Goal: Browse casually

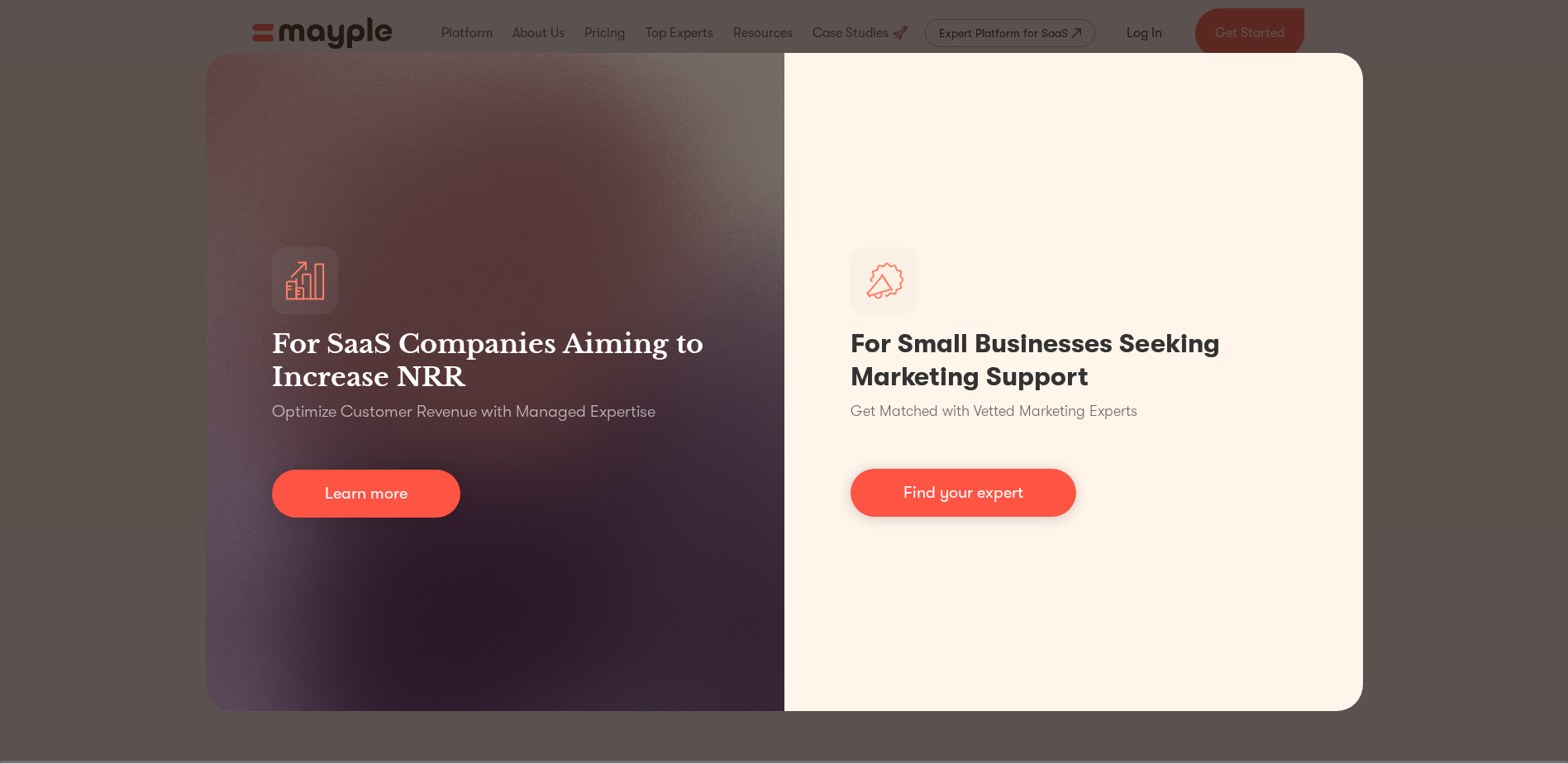
scroll to position [668, 0]
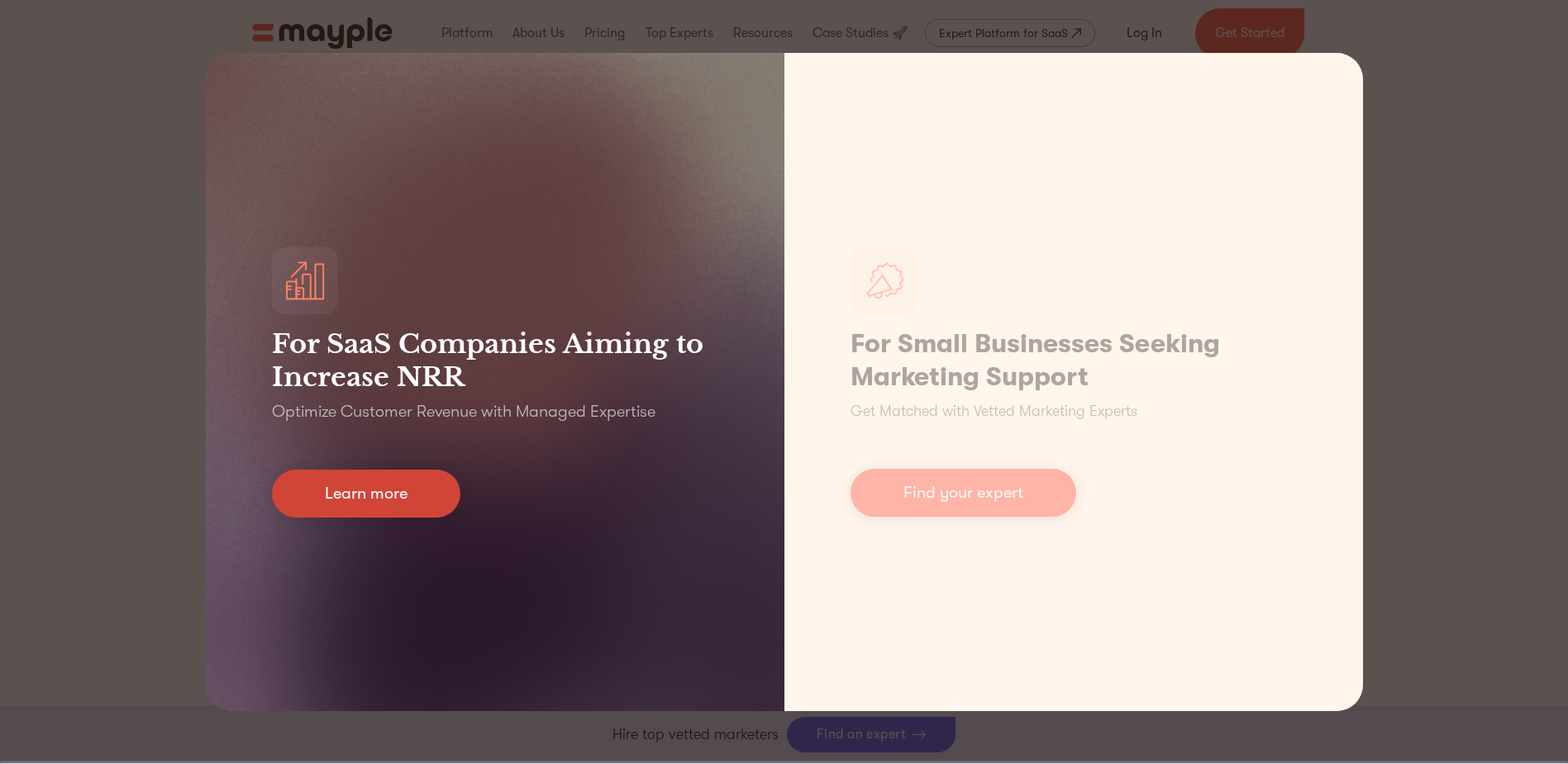
click at [340, 497] on link "Learn more" at bounding box center [366, 493] width 189 height 48
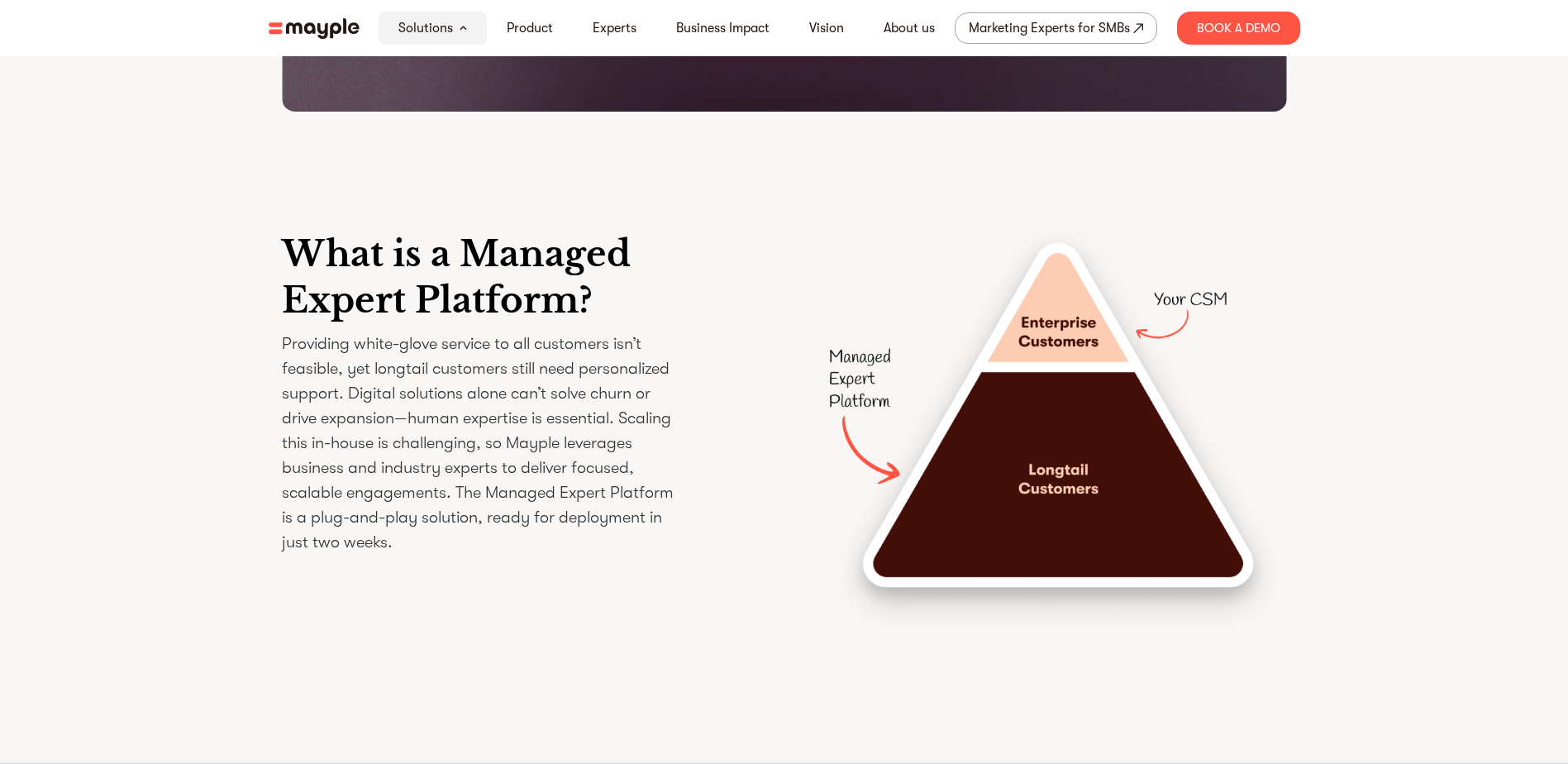
scroll to position [2481, 0]
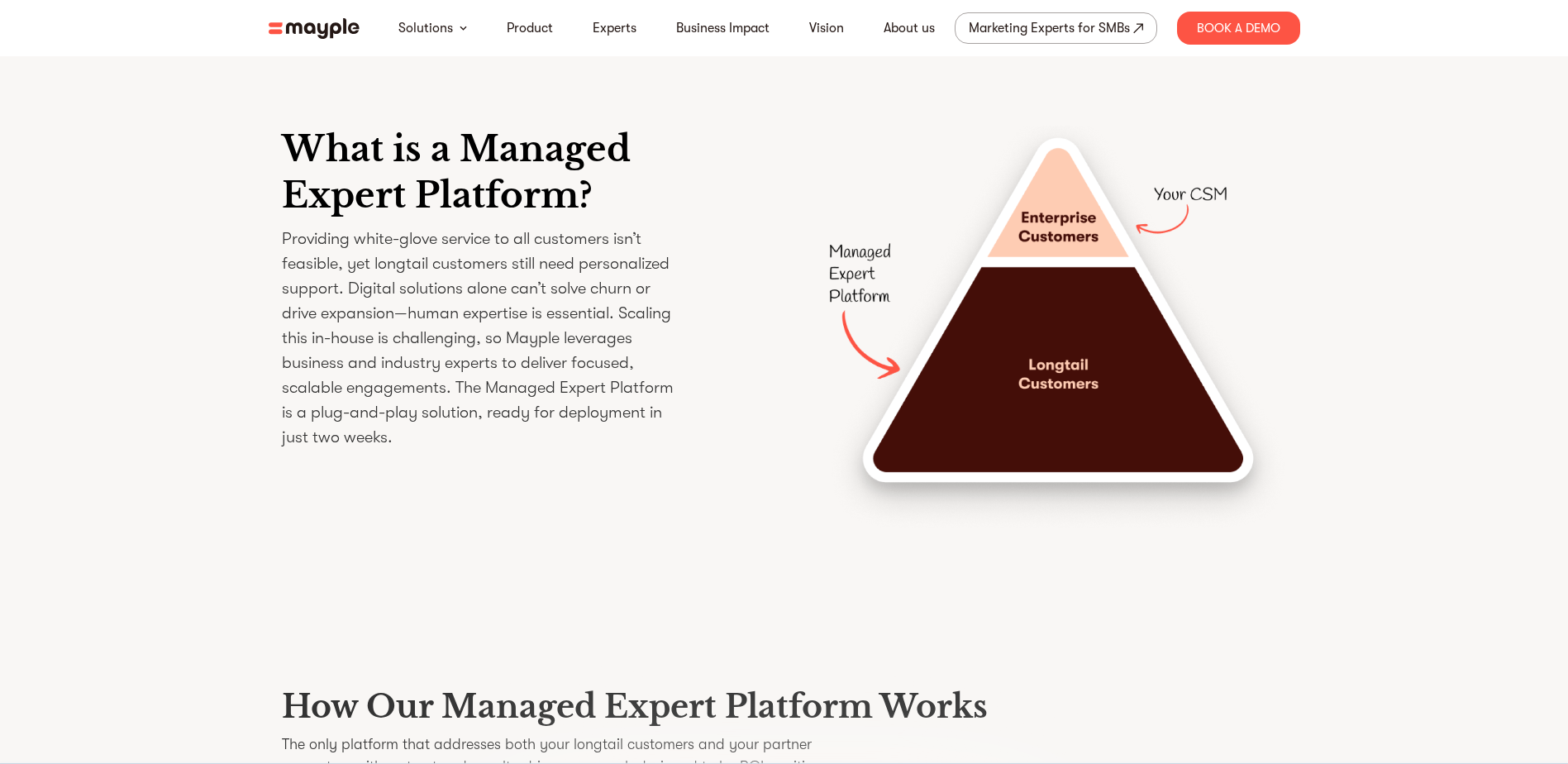
click at [297, 31] on img at bounding box center [313, 28] width 91 height 21
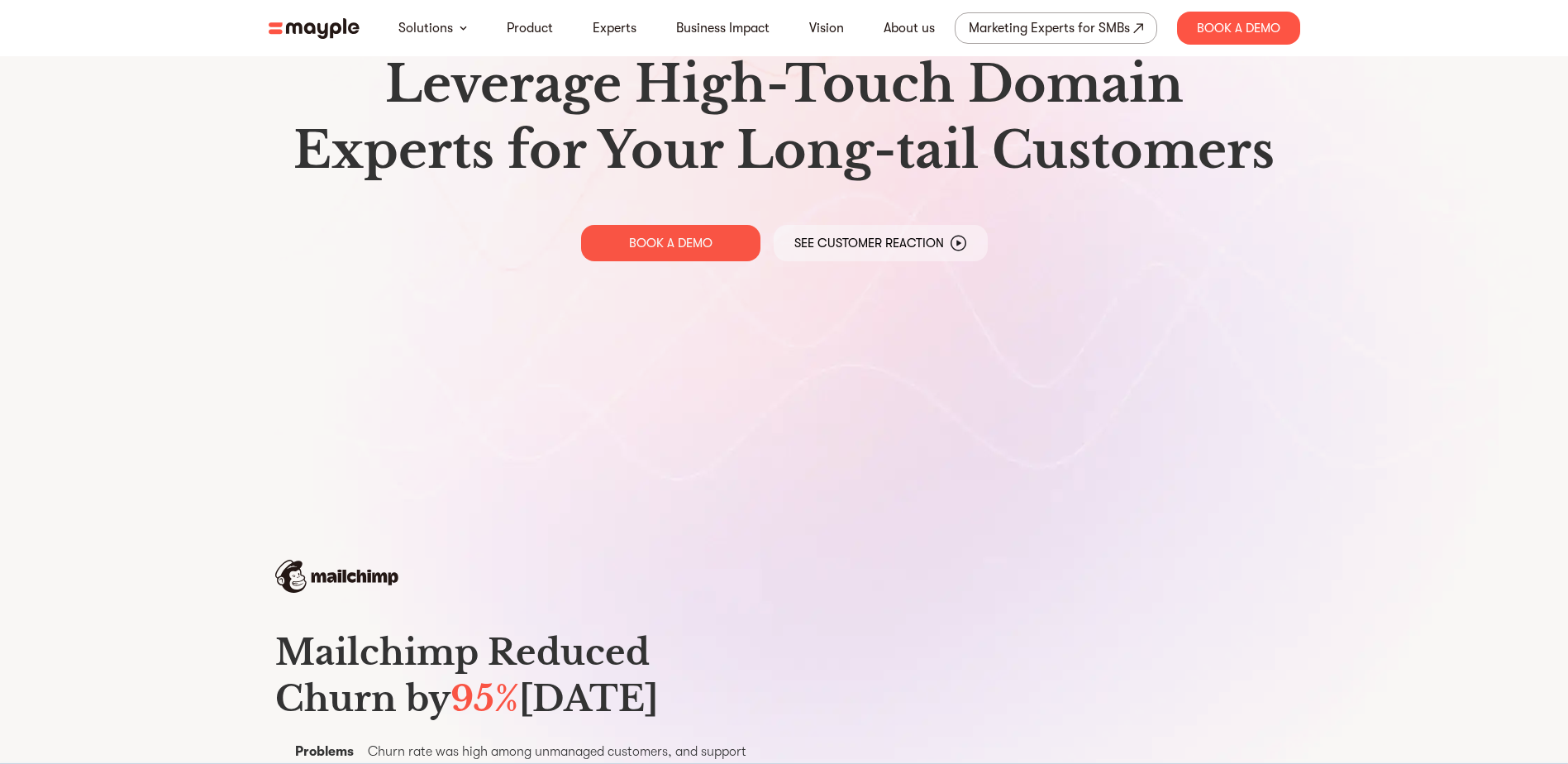
scroll to position [165, 0]
